Goal: Task Accomplishment & Management: Use online tool/utility

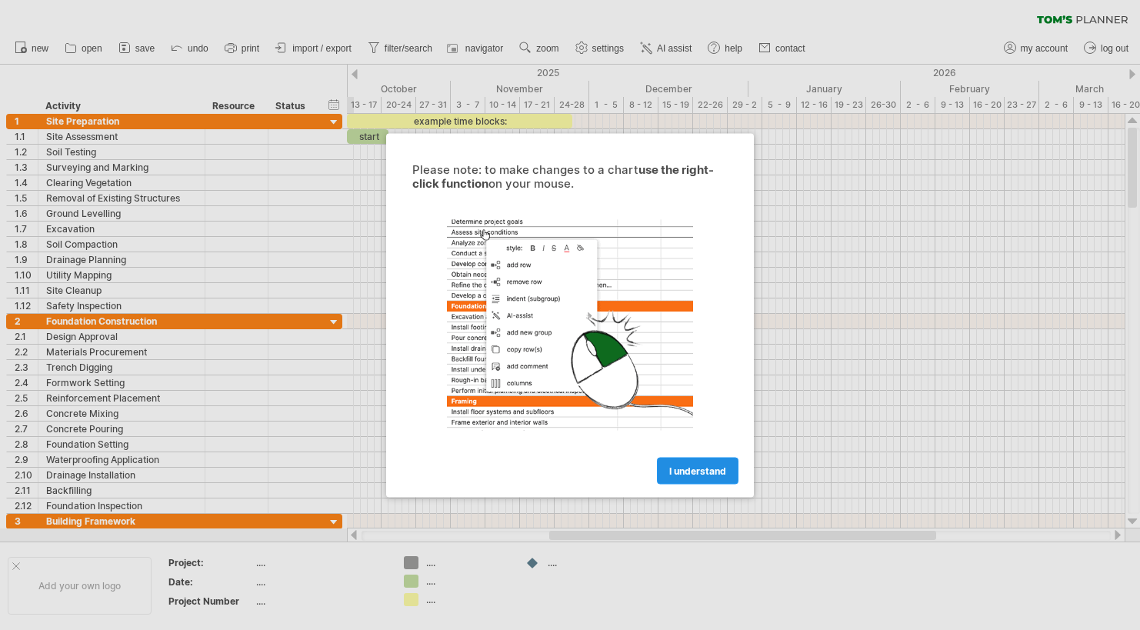
click at [690, 468] on span "I understand" at bounding box center [697, 470] width 57 height 12
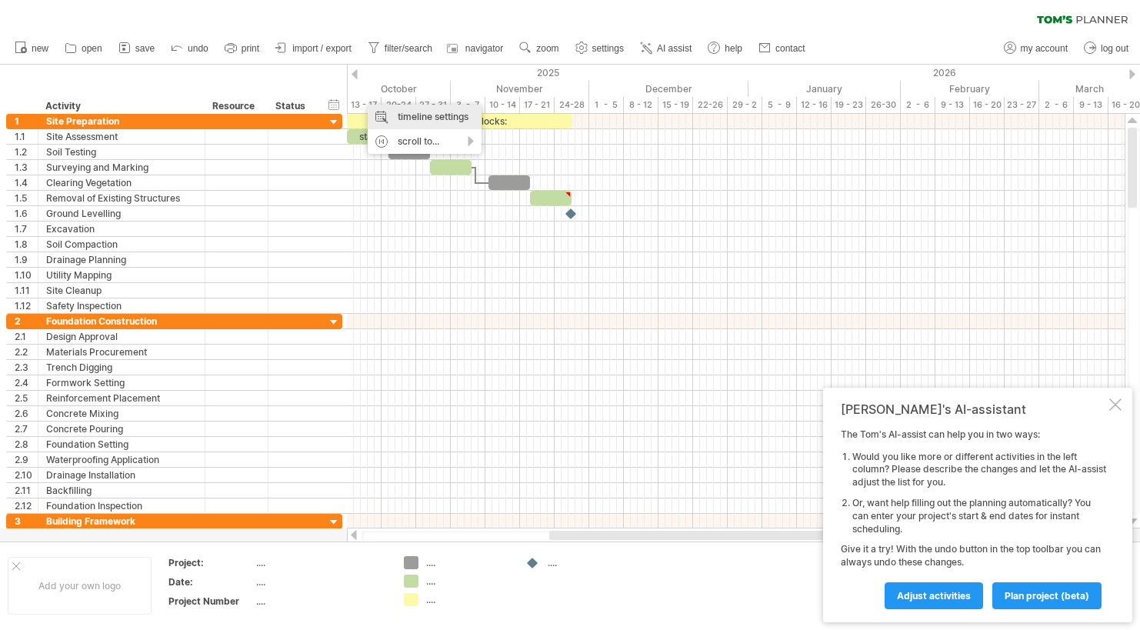
click at [409, 110] on div "timeline settings" at bounding box center [425, 117] width 114 height 25
select select "*"
select select "**"
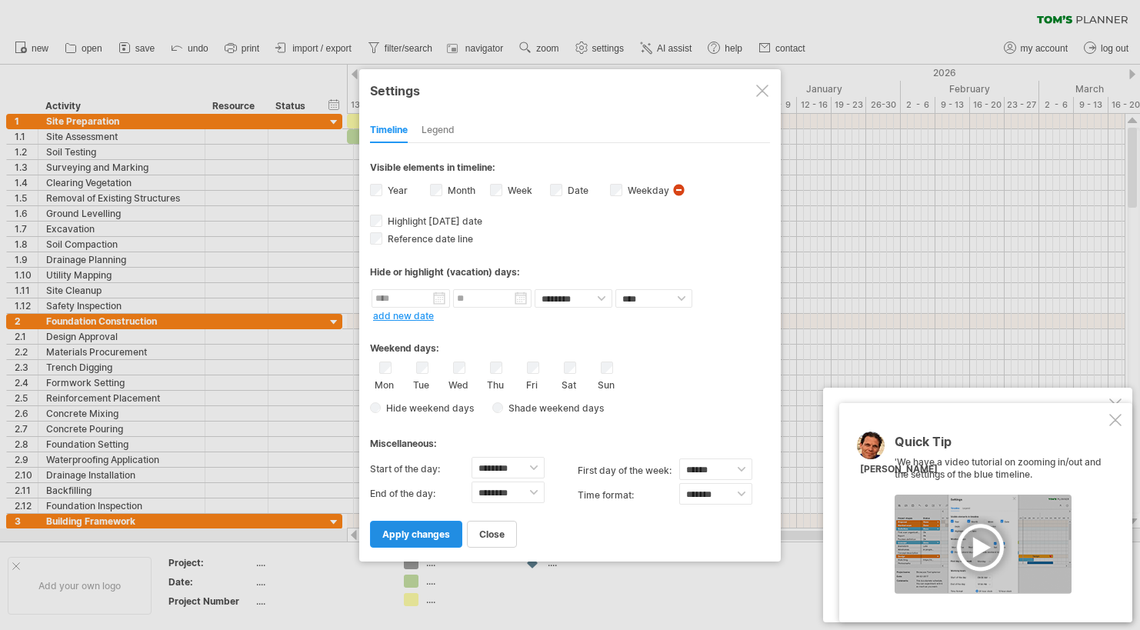
click at [428, 531] on span "apply changes" at bounding box center [416, 534] width 68 height 12
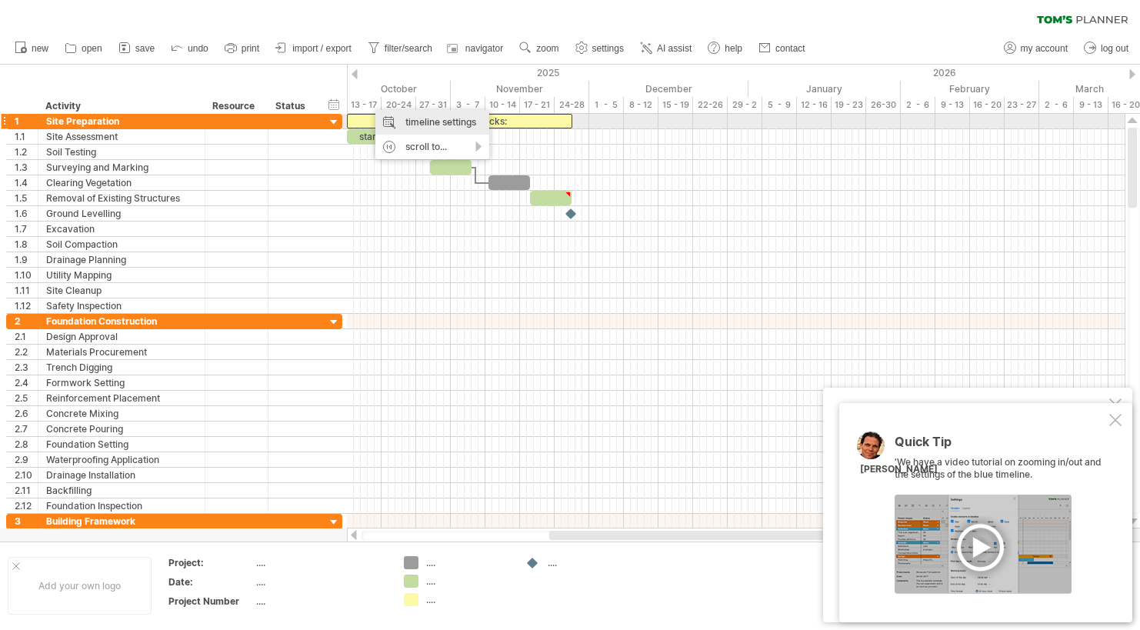
click at [416, 121] on div "timeline settings" at bounding box center [432, 122] width 114 height 25
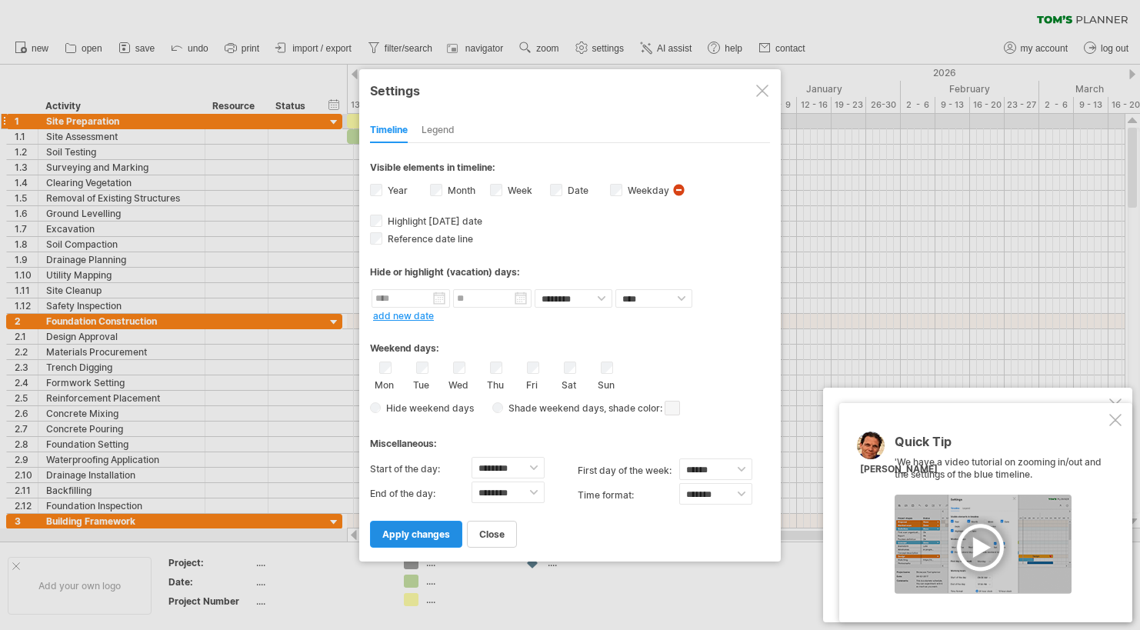
click at [439, 531] on span "apply changes" at bounding box center [416, 534] width 68 height 12
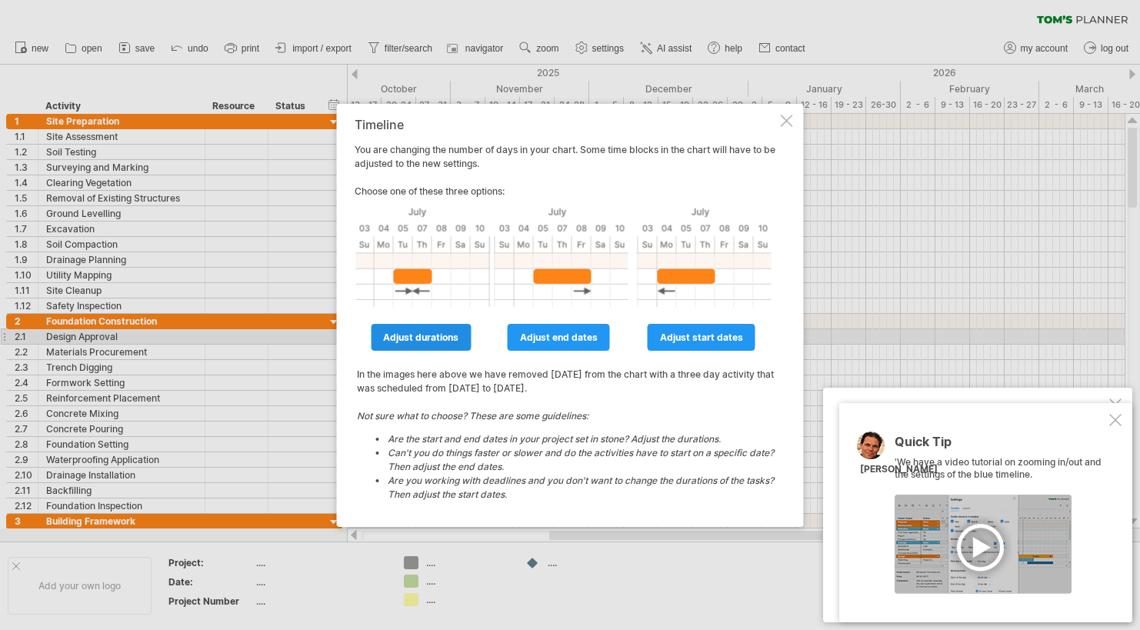
click at [438, 335] on span "adjust durations" at bounding box center [420, 337] width 75 height 12
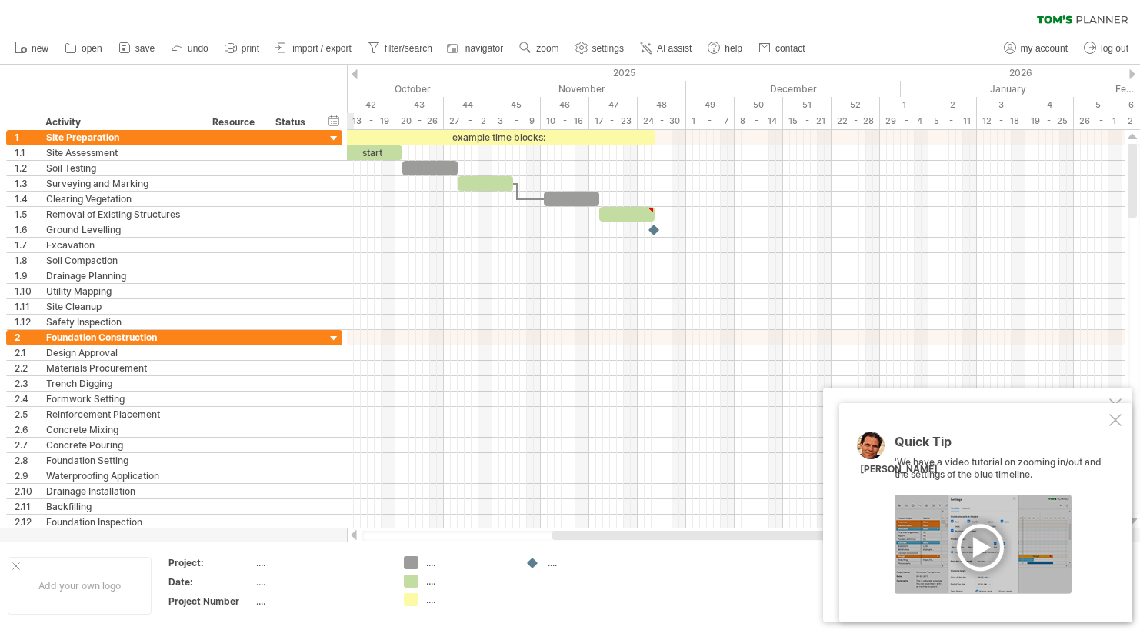
click at [438, 335] on div at bounding box center [735, 337] width 777 height 15
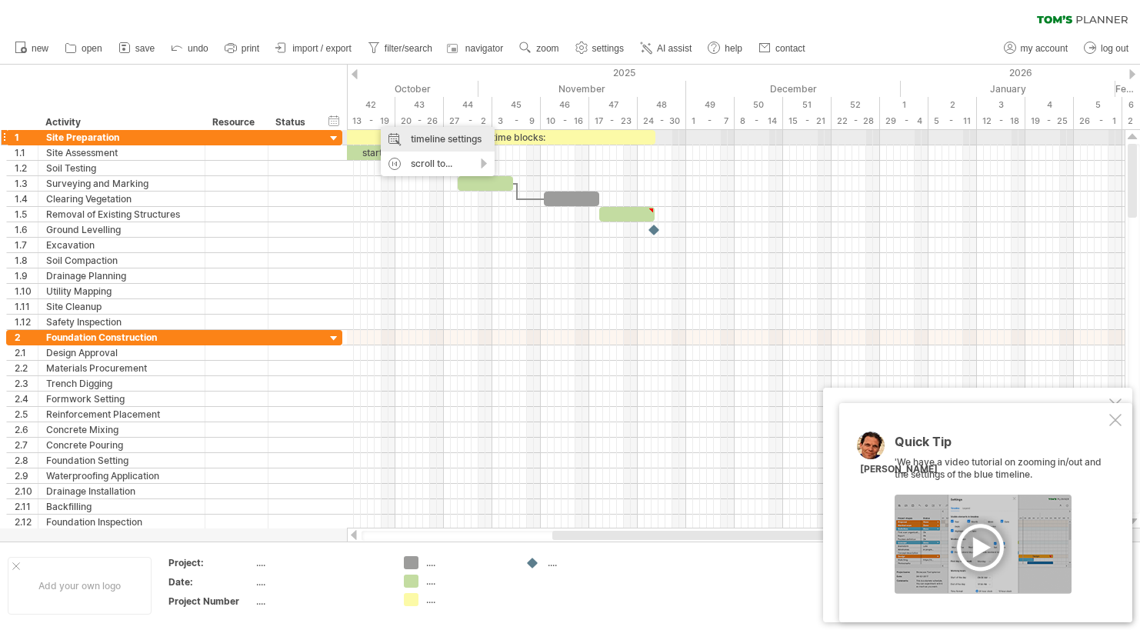
click at [436, 136] on div "timeline settings" at bounding box center [438, 139] width 114 height 25
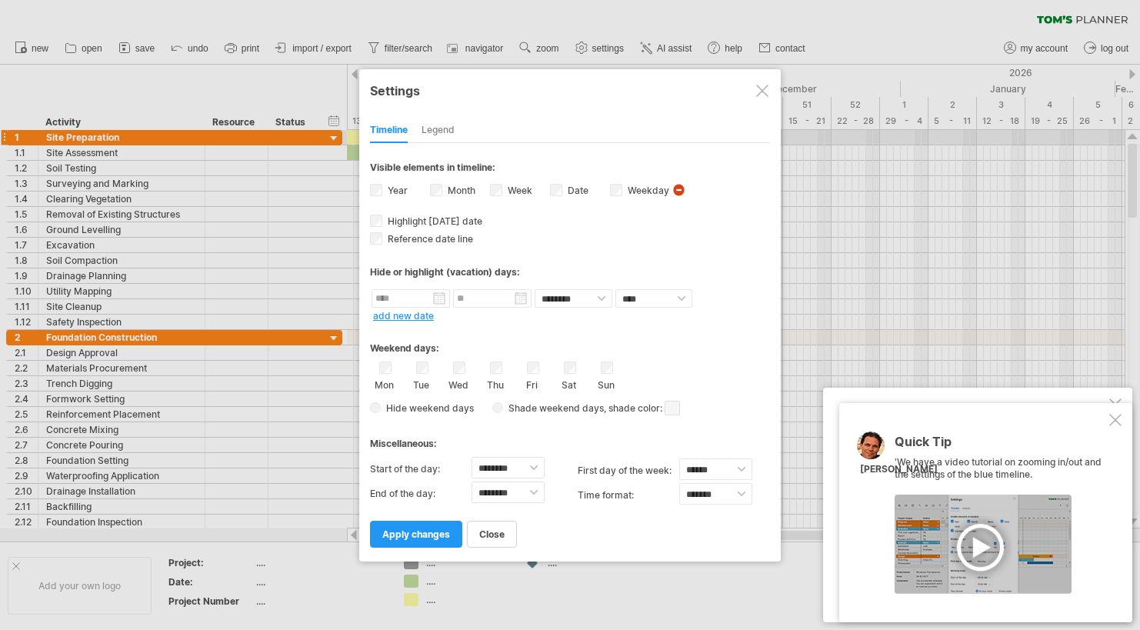
click at [756, 85] on div at bounding box center [762, 91] width 12 height 12
